Goal: Task Accomplishment & Management: Use online tool/utility

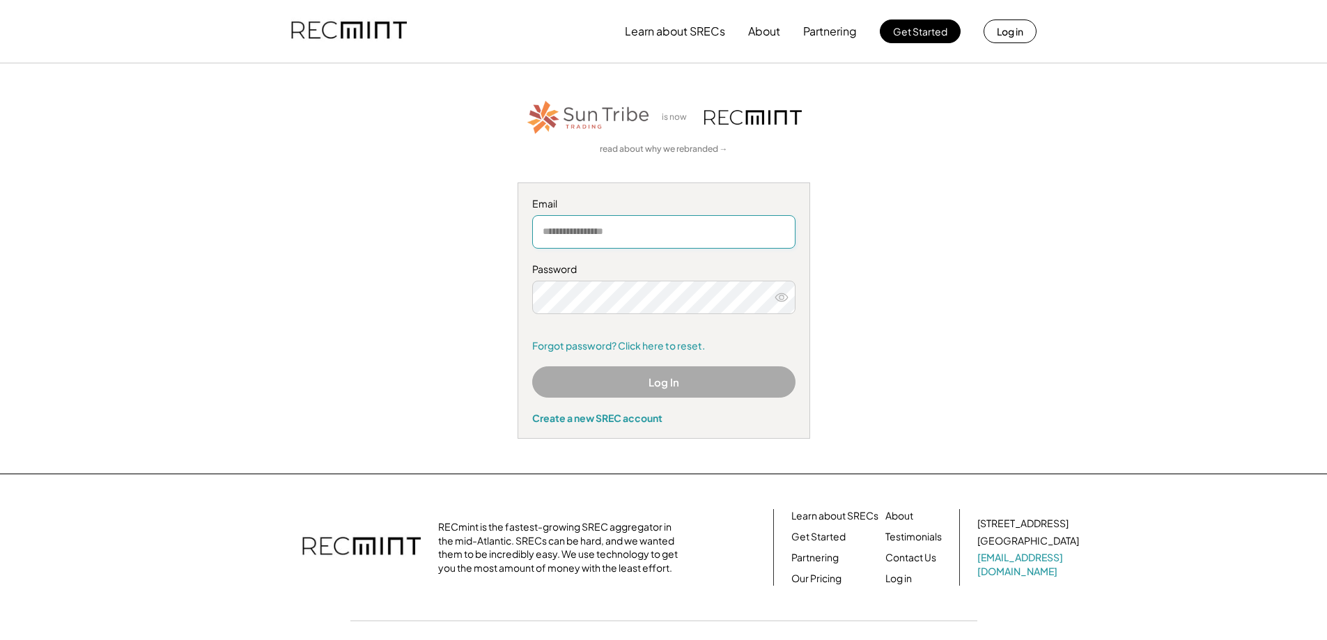
click at [588, 233] on input "email" at bounding box center [663, 231] width 263 height 33
type input "**********"
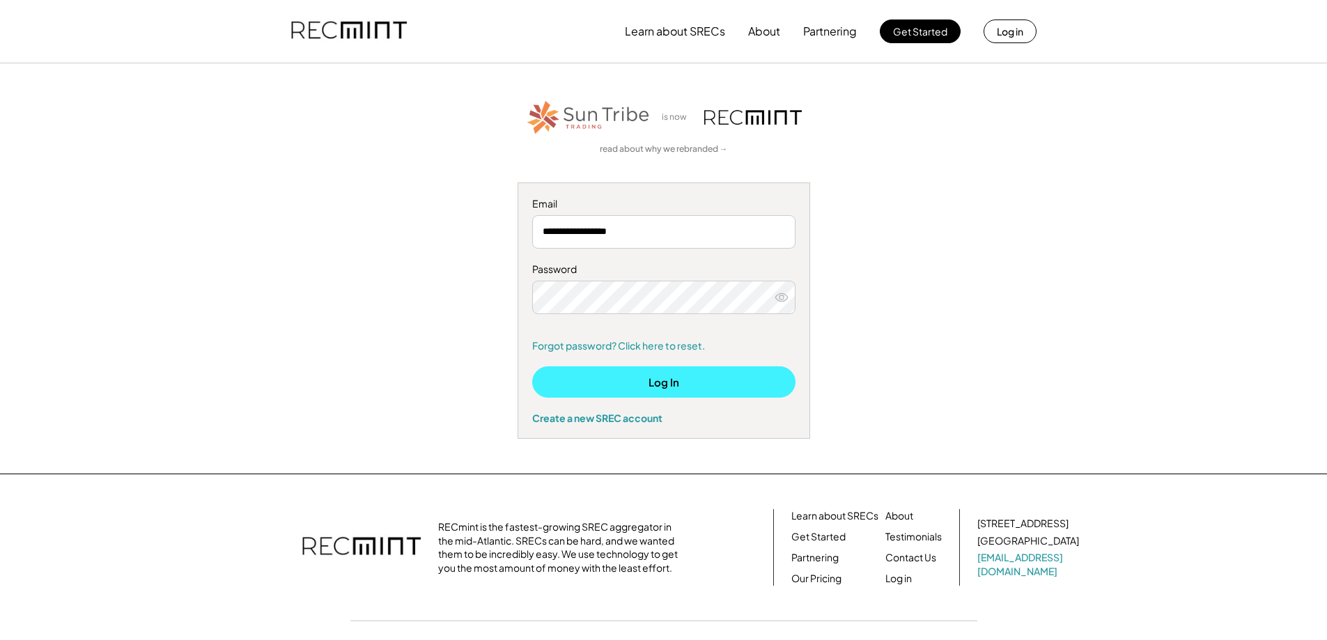
click at [591, 373] on button "Log In" at bounding box center [663, 381] width 263 height 31
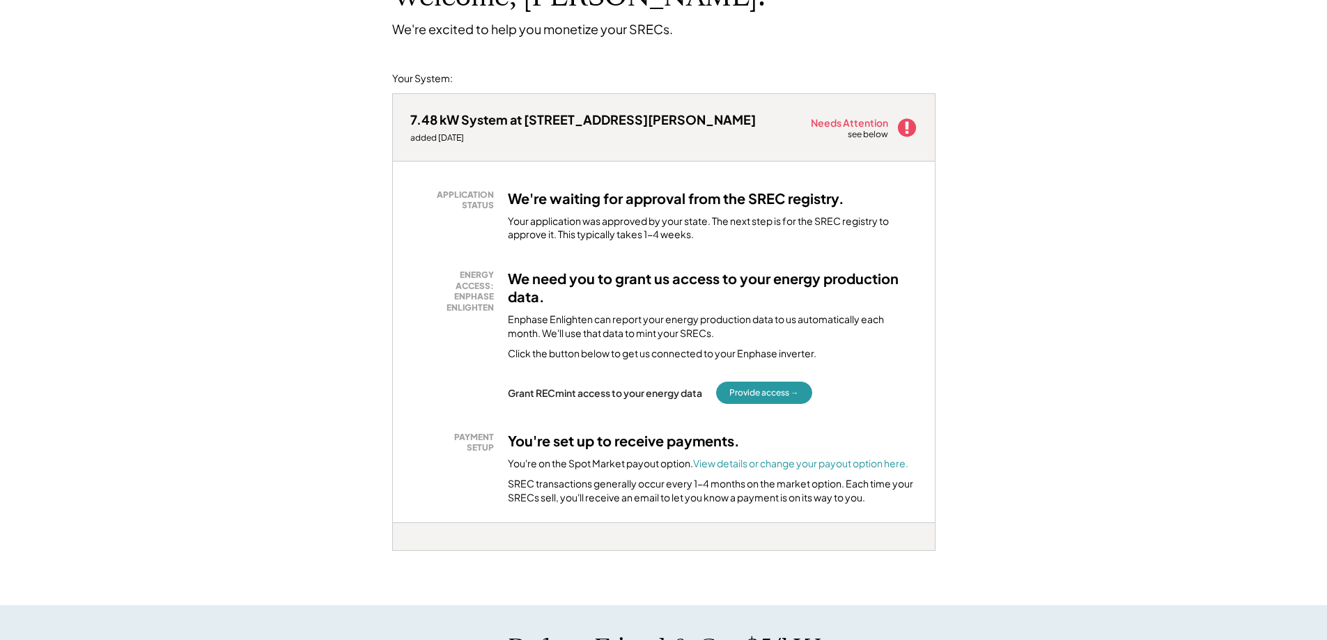
scroll to position [118, 0]
click at [764, 396] on button "Provide access →" at bounding box center [764, 392] width 96 height 22
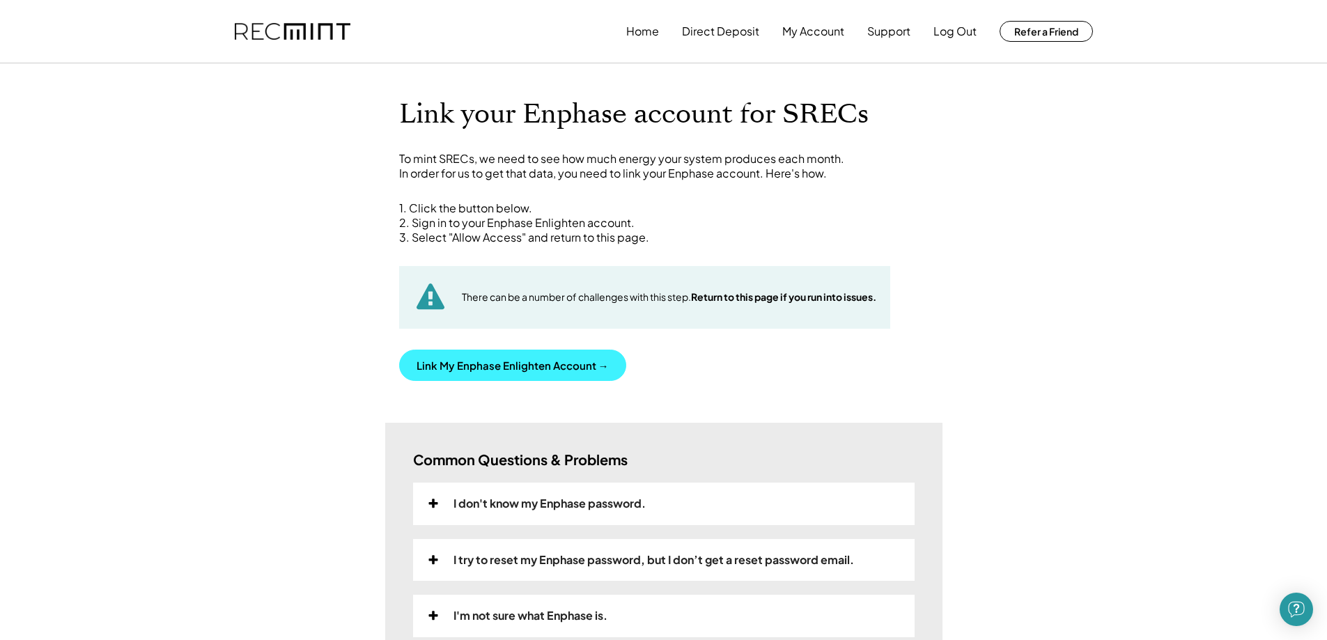
click at [560, 365] on button "Link My Enphase Enlighten Account →" at bounding box center [512, 365] width 227 height 31
click at [489, 368] on button "Link My Enphase Enlighten Account →" at bounding box center [512, 365] width 227 height 31
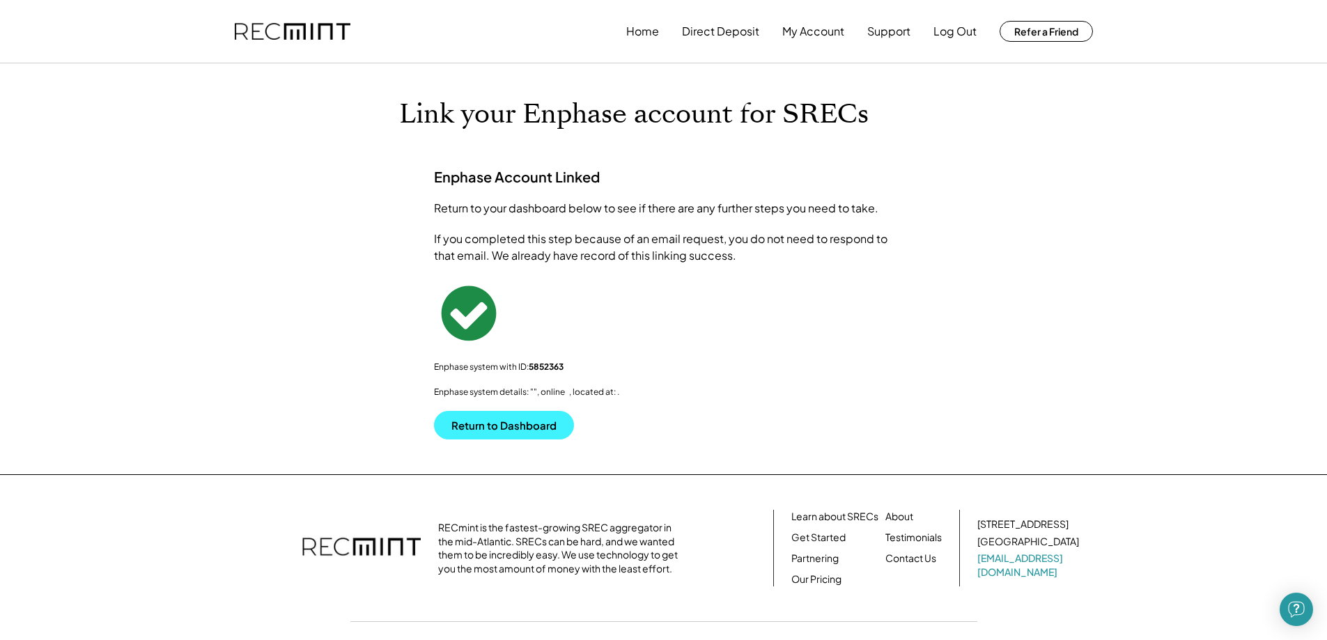
click at [479, 432] on button "Return to Dashboard" at bounding box center [504, 425] width 140 height 29
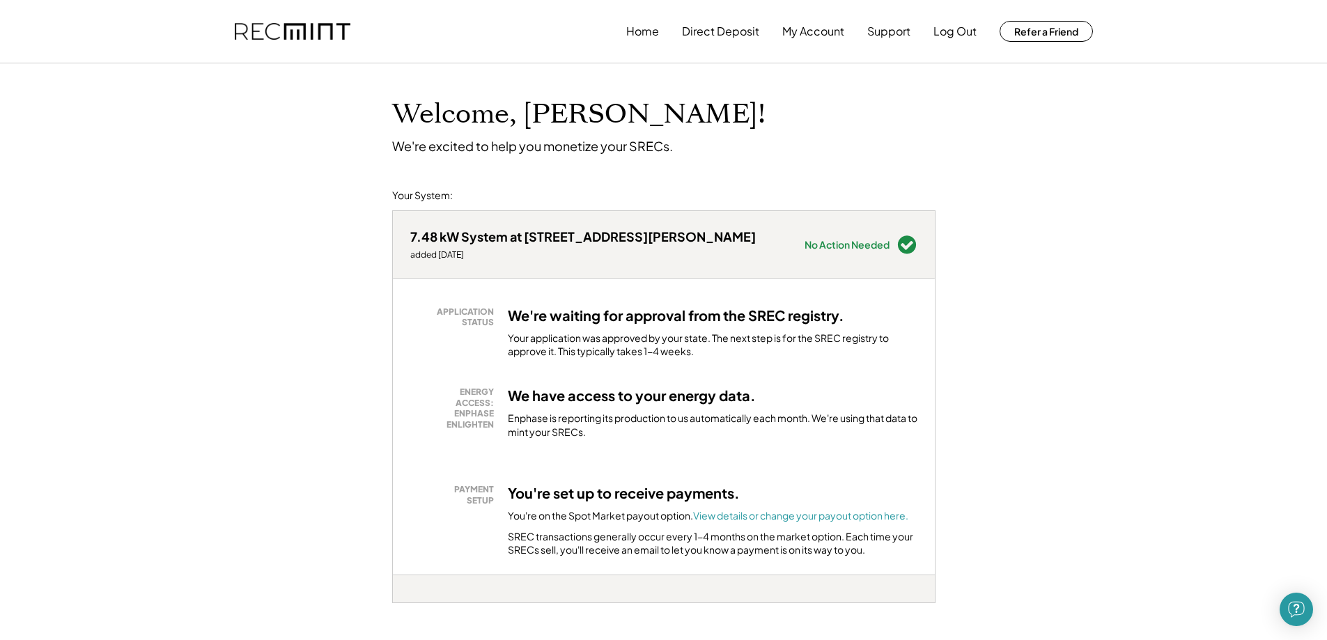
scroll to position [140, 0]
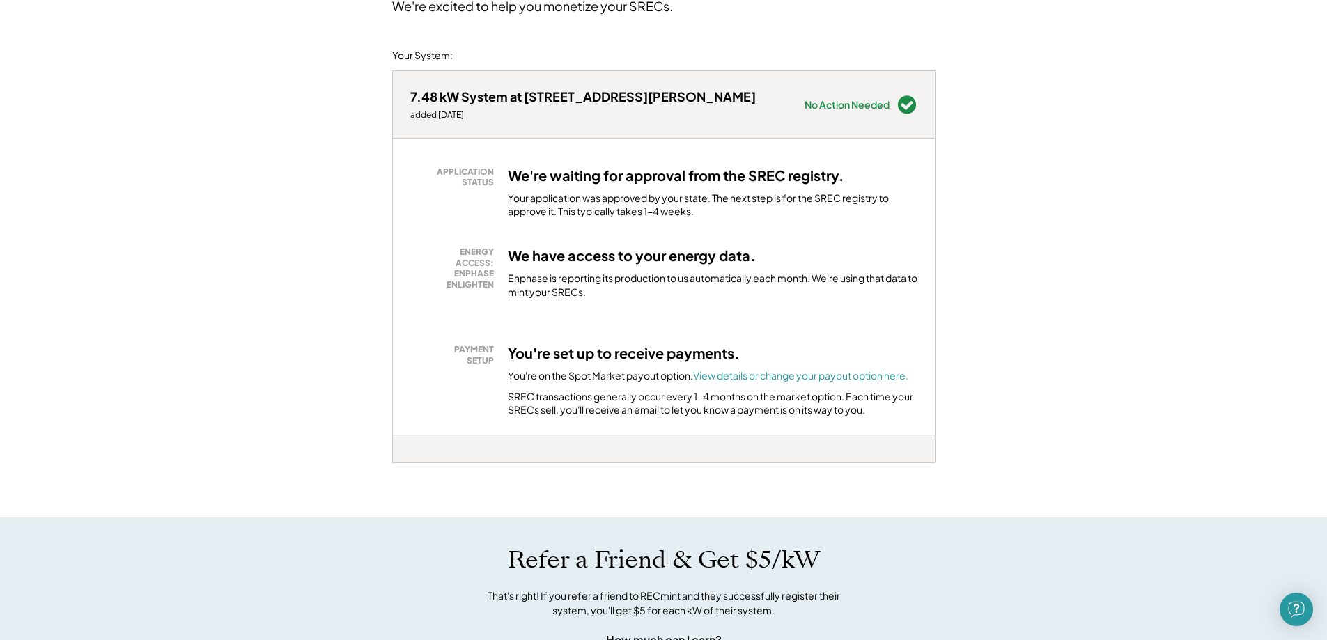
click at [745, 209] on div "Your application was approved by your state. The next step is for the SREC regi…" at bounding box center [712, 205] width 409 height 27
